Goal: Information Seeking & Learning: Learn about a topic

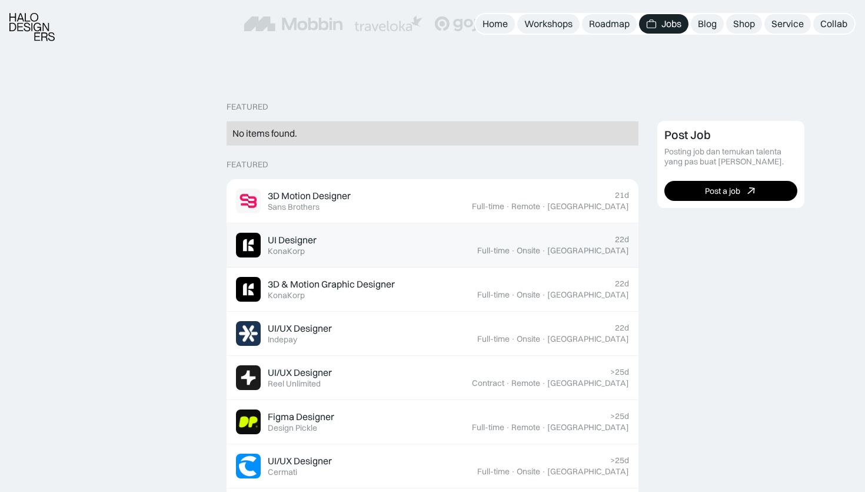
scroll to position [219, 0]
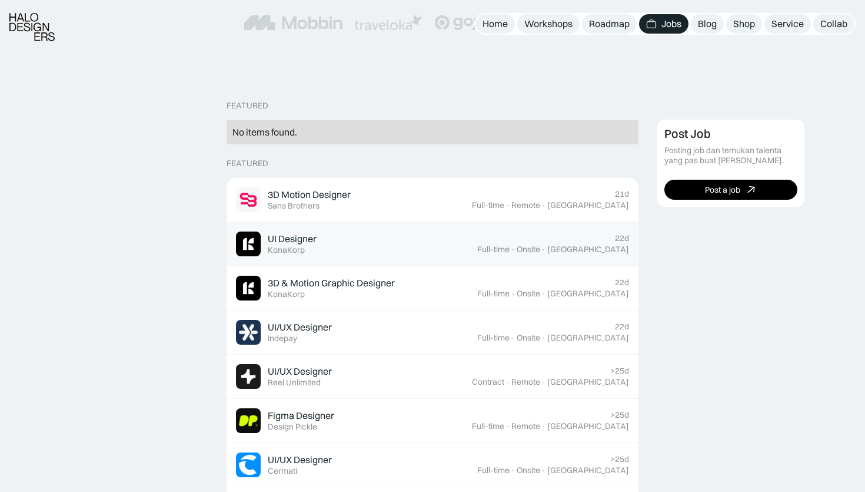
click at [477, 251] on div "UI Designer Featured KonaKorp" at bounding box center [356, 243] width 241 height 25
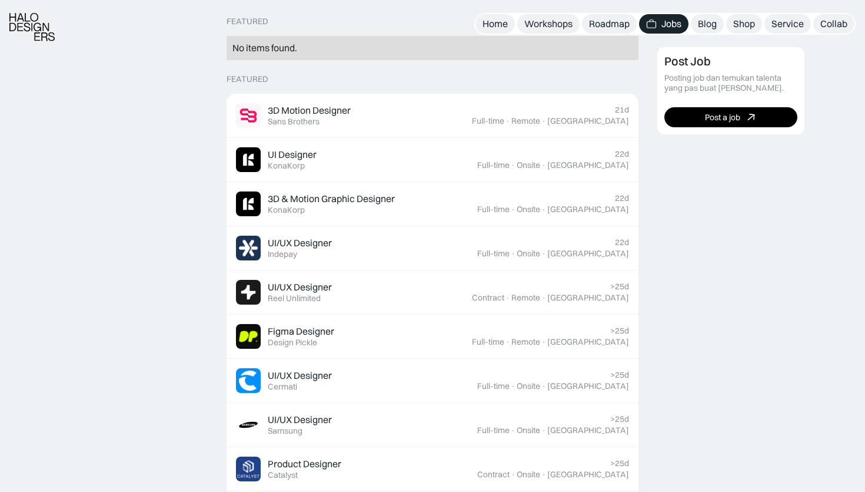
scroll to position [304, 0]
